Goal: Task Accomplishment & Management: Manage account settings

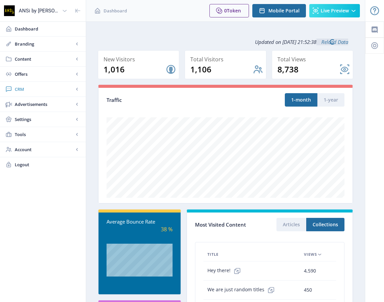
click at [19, 89] on span "CRM" at bounding box center [44, 89] width 59 height 7
click at [24, 106] on span "Readers" at bounding box center [50, 104] width 58 height 7
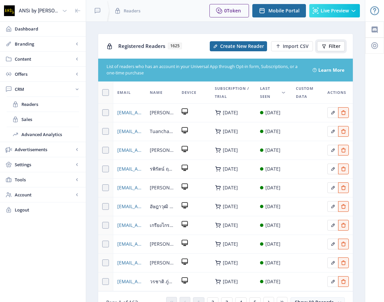
click at [330, 44] on span "Filter" at bounding box center [335, 46] width 12 height 5
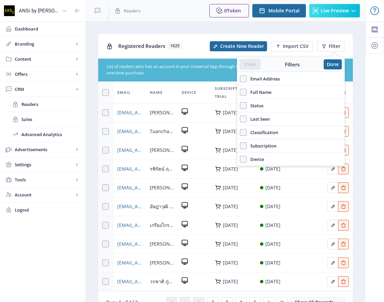
click at [267, 79] on span "Email Address" at bounding box center [263, 79] width 33 height 8
click at [240, 79] on input "Email Address" at bounding box center [240, 78] width 0 height 0
checkbox input "true"
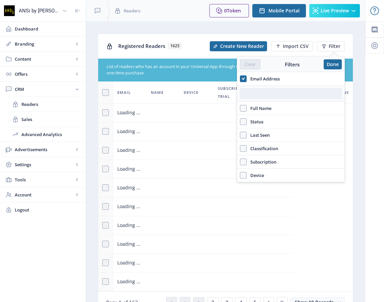
click at [256, 93] on input "text" at bounding box center [291, 93] width 102 height 11
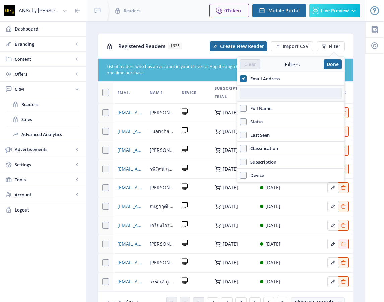
paste input "[EMAIL_ADDRESS][DOMAIN_NAME]"
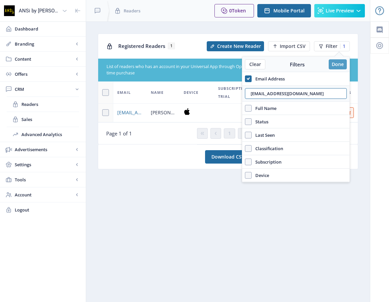
type input "[EMAIL_ADDRESS][DOMAIN_NAME]"
click at [335, 64] on button "Done" at bounding box center [338, 64] width 18 height 10
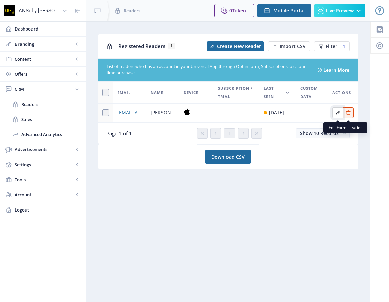
click at [339, 114] on icon "Edit page" at bounding box center [338, 112] width 5 height 5
